Goal: Transaction & Acquisition: Book appointment/travel/reservation

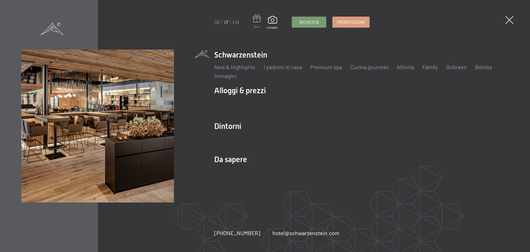
click at [257, 23] on span at bounding box center [257, 19] width 8 height 10
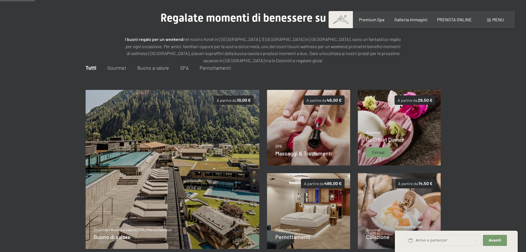
scroll to position [25, 0]
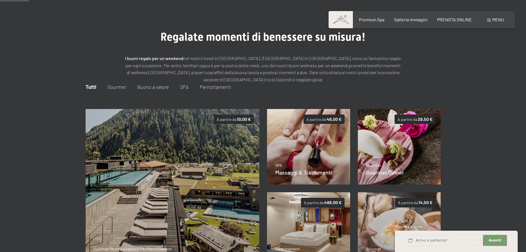
click at [215, 85] on span "Pernottamenti" at bounding box center [215, 87] width 31 height 6
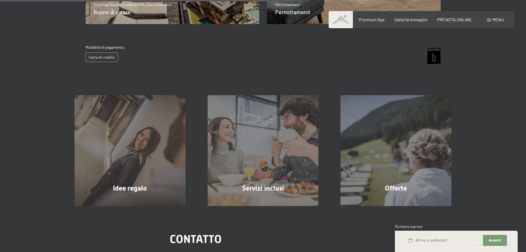
scroll to position [384, 0]
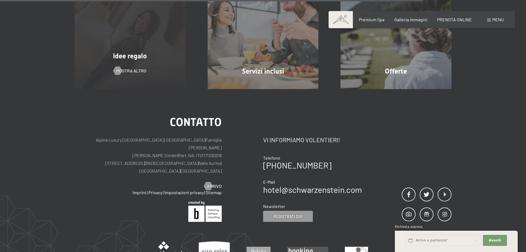
click at [152, 58] on div "Idee regalo" at bounding box center [130, 56] width 133 height 10
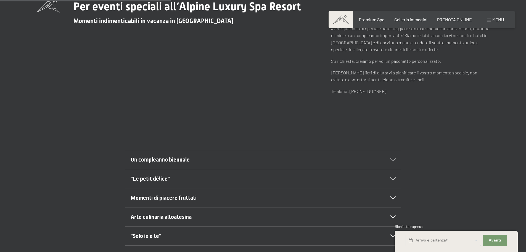
scroll to position [276, 0]
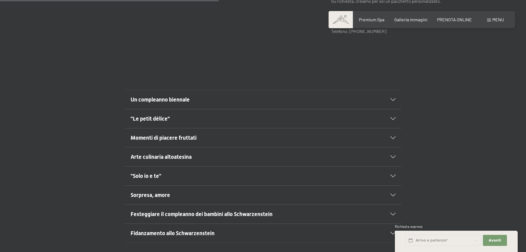
click at [391, 172] on div ""Solo io e te"" at bounding box center [263, 175] width 265 height 19
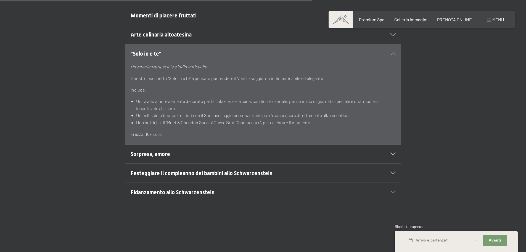
scroll to position [442, 0]
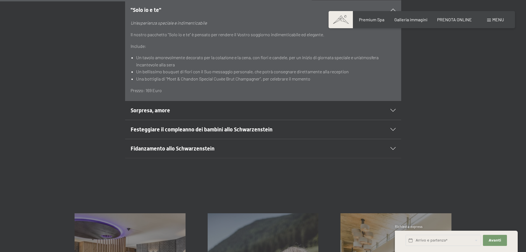
click at [392, 109] on div "Sorpresa, amore" at bounding box center [263, 110] width 265 height 19
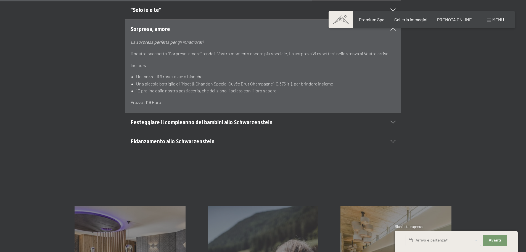
drag, startPoint x: 399, startPoint y: 136, endPoint x: 397, endPoint y: 138, distance: 3.1
click at [397, 138] on section "Fidanzamento allo Schwarzenstein Un momento indimenticabile Godetevi la magia d…" at bounding box center [263, 140] width 276 height 19
click at [395, 139] on div "Fidanzamento allo Schwarzenstein" at bounding box center [263, 141] width 265 height 19
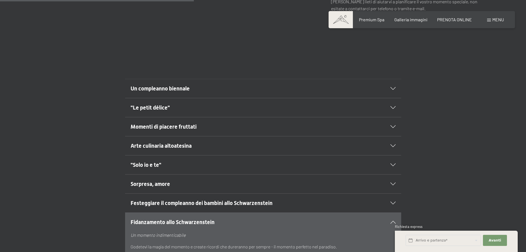
scroll to position [276, 0]
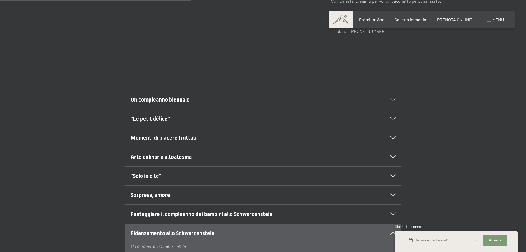
click at [393, 135] on div "Momenti di piacere fruttati" at bounding box center [263, 137] width 265 height 19
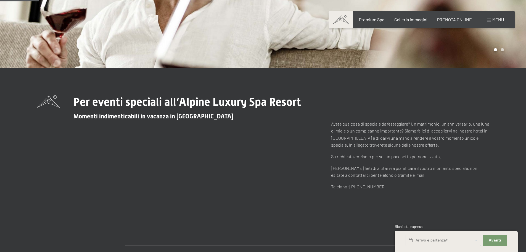
scroll to position [55, 0]
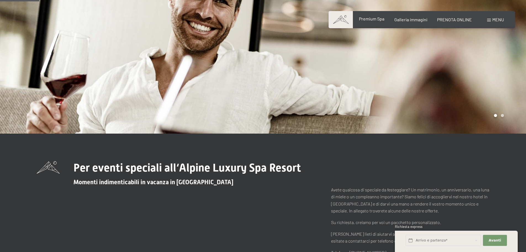
click at [378, 19] on span "Premium Spa" at bounding box center [371, 18] width 25 height 5
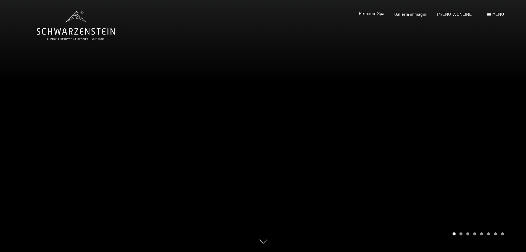
click at [372, 15] on span "Premium Spa" at bounding box center [371, 12] width 25 height 5
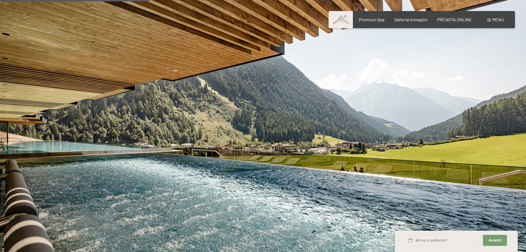
scroll to position [1215, 0]
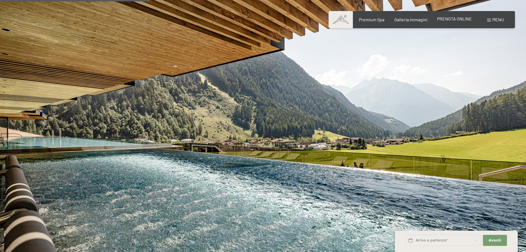
click at [456, 20] on span "PRENOTA ONLINE" at bounding box center [454, 18] width 35 height 5
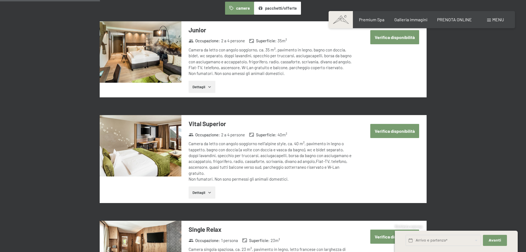
scroll to position [359, 0]
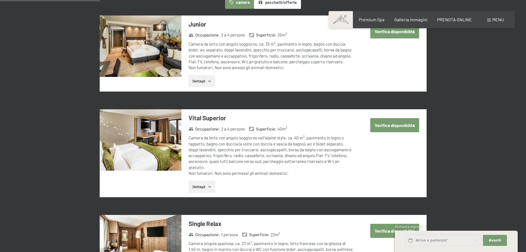
click at [198, 81] on button "Dettagli" at bounding box center [202, 81] width 27 height 12
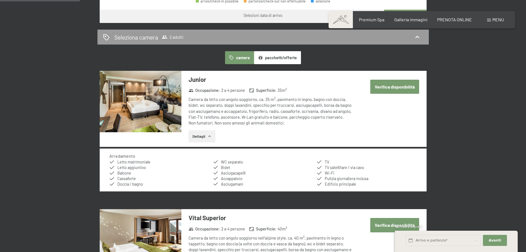
scroll to position [276, 0]
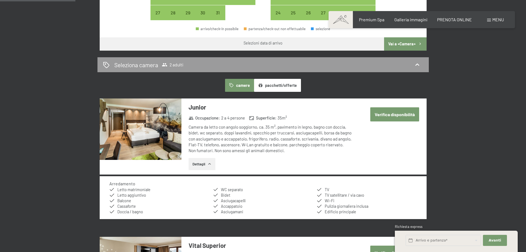
click at [284, 86] on button "pacchetti/offerte" at bounding box center [277, 85] width 47 height 13
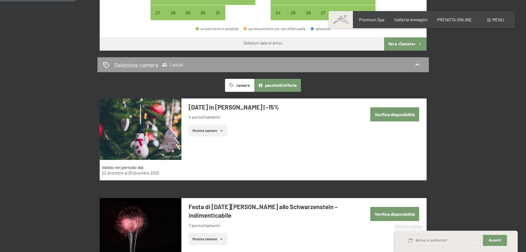
click at [218, 131] on button "Mostra camere" at bounding box center [208, 130] width 39 height 12
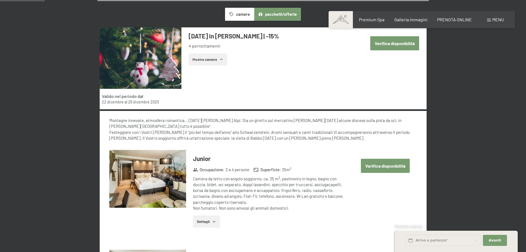
scroll to position [359, 0]
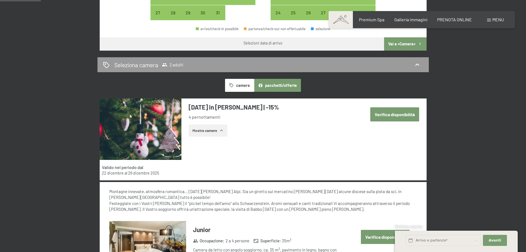
click at [404, 117] on button "Verifica disponibilità" at bounding box center [394, 114] width 49 height 14
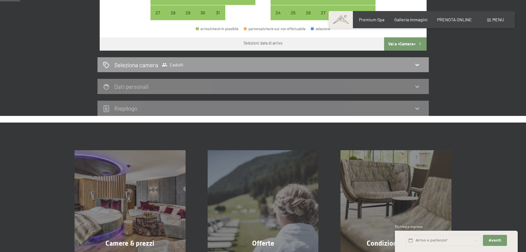
scroll to position [136, 0]
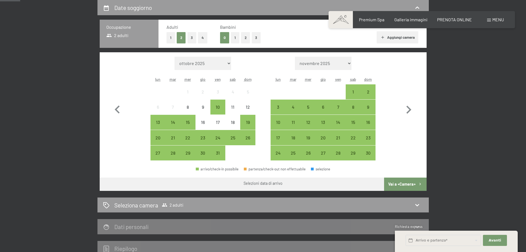
click at [342, 63] on select "novembre 2025 dicembre 2025 gennaio 2026 febbraio 2026 marzo 2026 aprile 2026 […" at bounding box center [323, 63] width 57 height 13
select select "[DATE]"
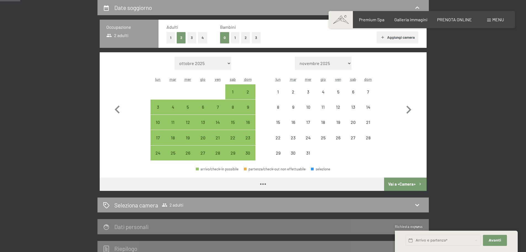
select select "[DATE]"
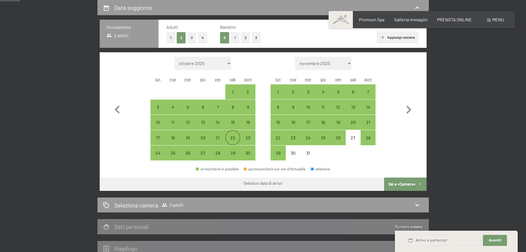
click at [234, 136] on div "22" at bounding box center [233, 142] width 14 height 14
select select "[DATE]"
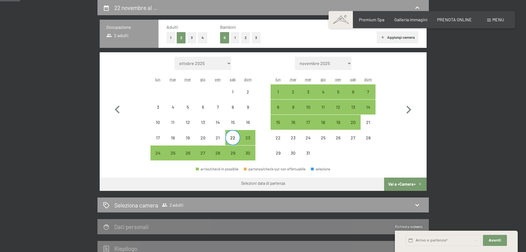
click at [234, 136] on div "22" at bounding box center [233, 142] width 14 height 14
select select "[DATE]"
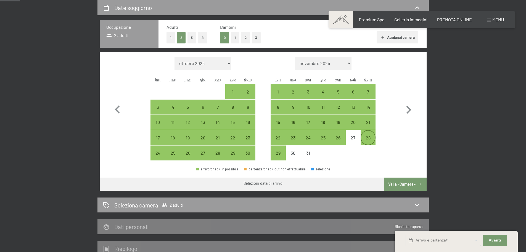
click at [368, 138] on div "28" at bounding box center [368, 142] width 14 height 14
select select "[DATE]"
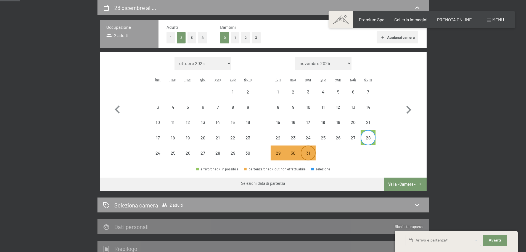
click at [304, 157] on div "31" at bounding box center [308, 158] width 14 height 14
select select "[DATE]"
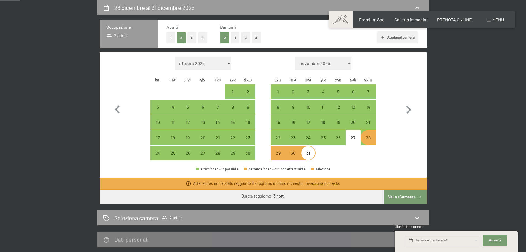
click at [396, 197] on button "Vai a «Camera»" at bounding box center [405, 196] width 42 height 13
select select "[DATE]"
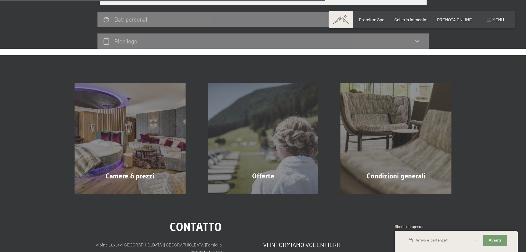
scroll to position [274, 0]
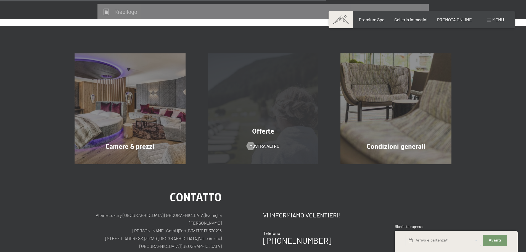
click at [298, 126] on div "Offerte mostra altro" at bounding box center [263, 108] width 133 height 111
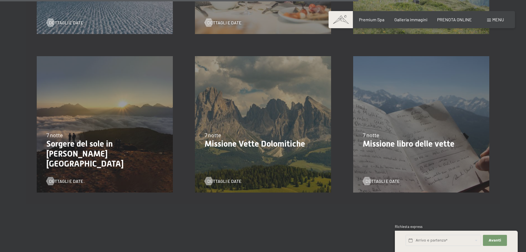
scroll to position [939, 0]
